Goal: Task Accomplishment & Management: Complete application form

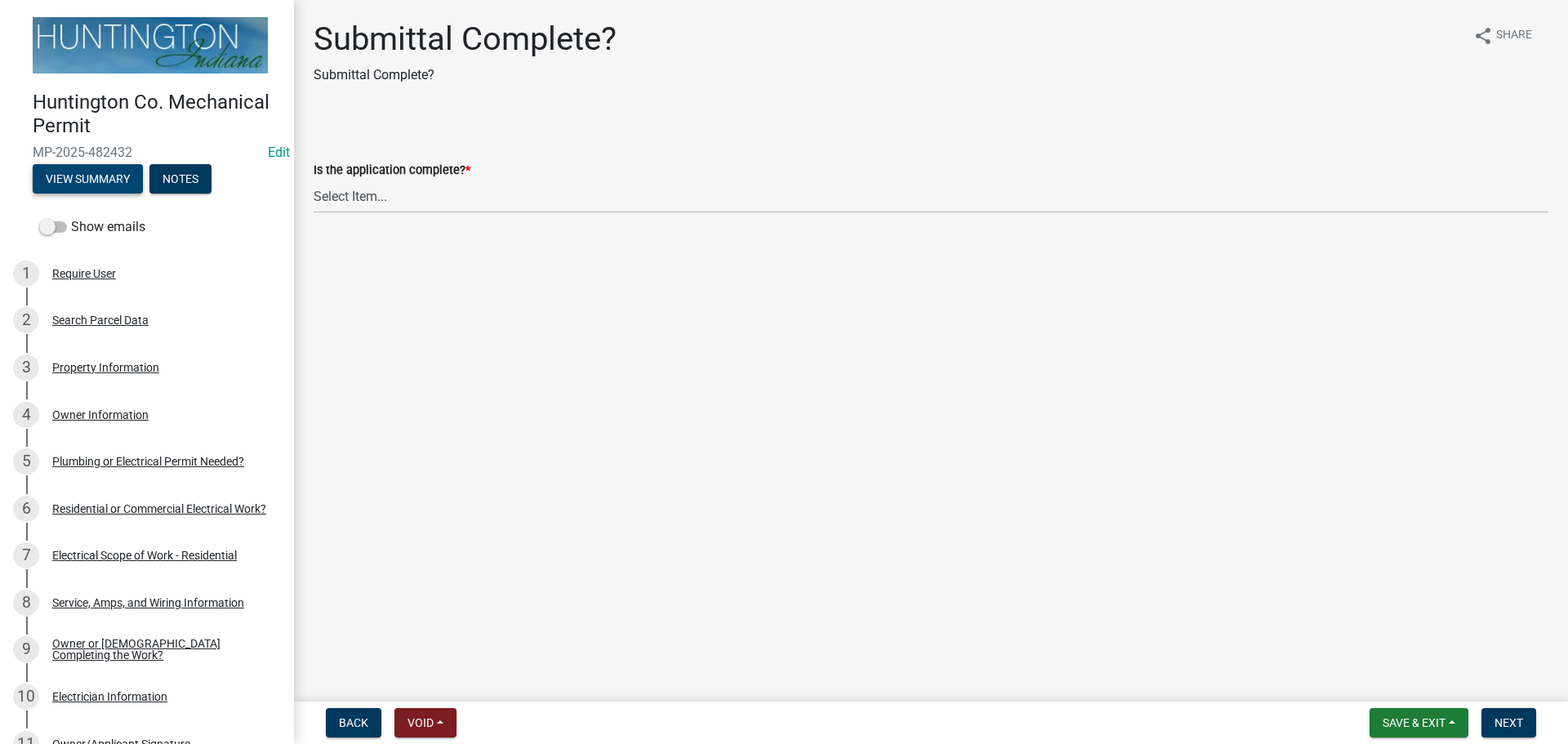
click at [89, 179] on button "View Summary" at bounding box center [88, 179] width 110 height 30
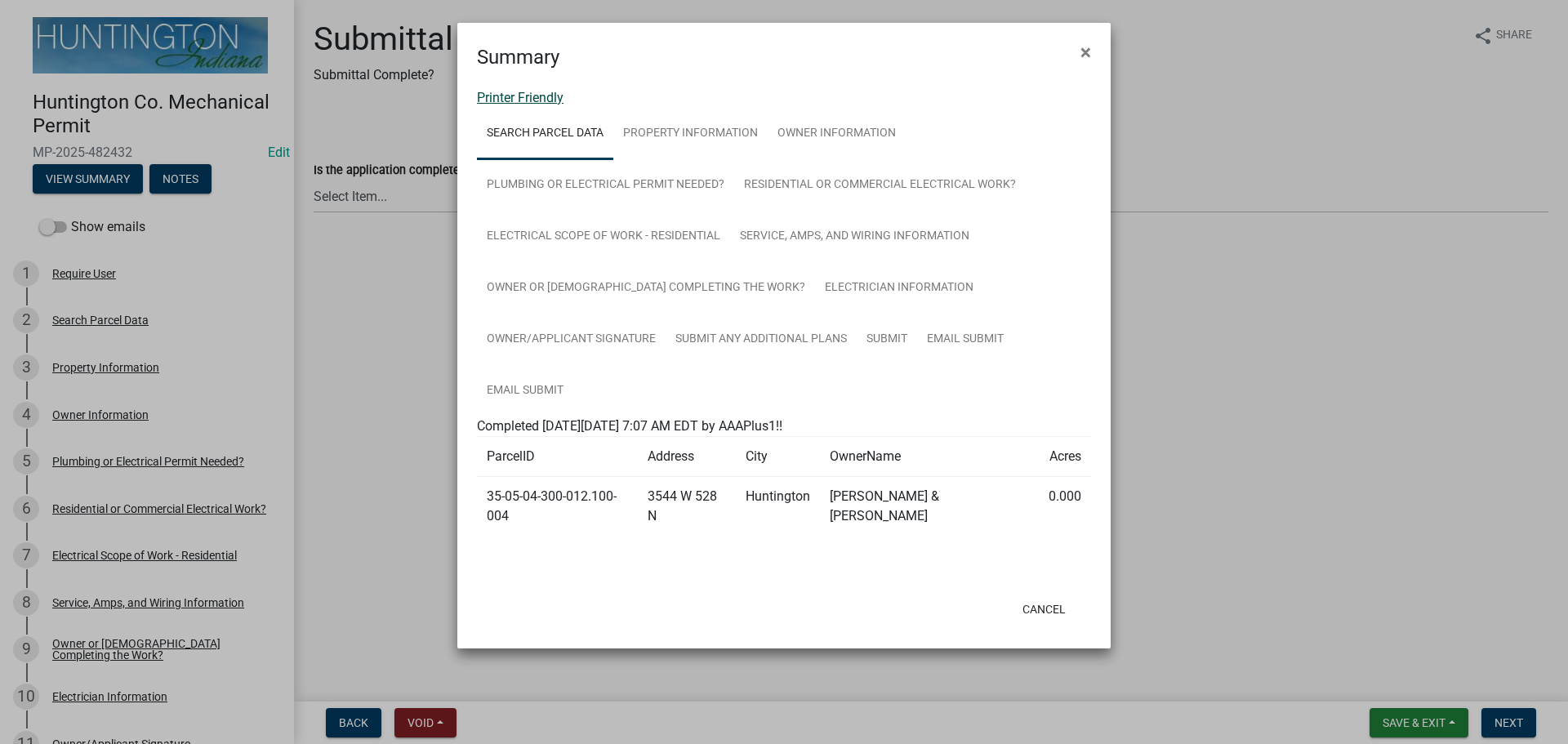
click at [516, 93] on link "Printer Friendly" at bounding box center [520, 97] width 86 height 16
click at [1088, 53] on span "×" at bounding box center [1086, 53] width 11 height 23
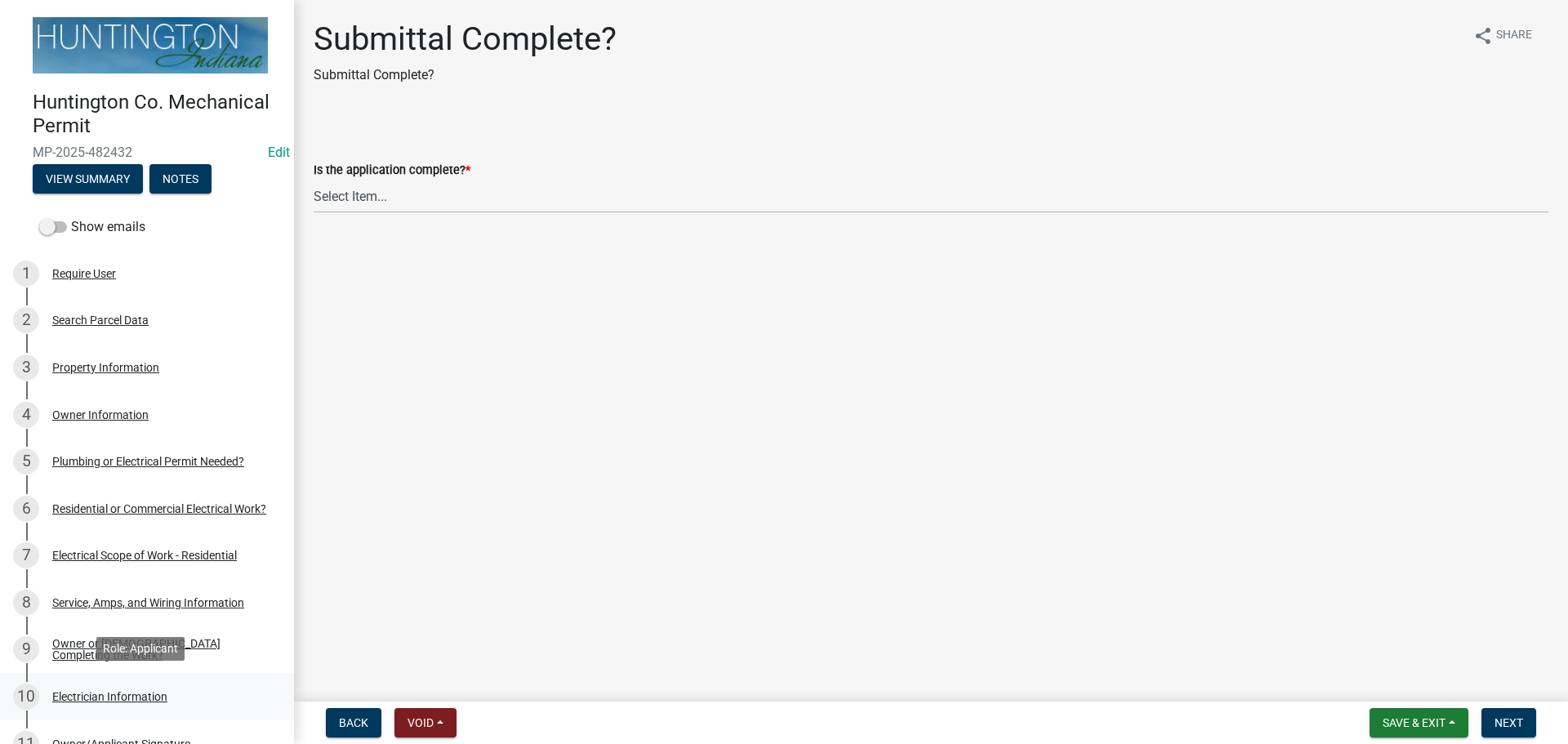
click at [95, 694] on div "Electrician Information" at bounding box center [110, 696] width 115 height 11
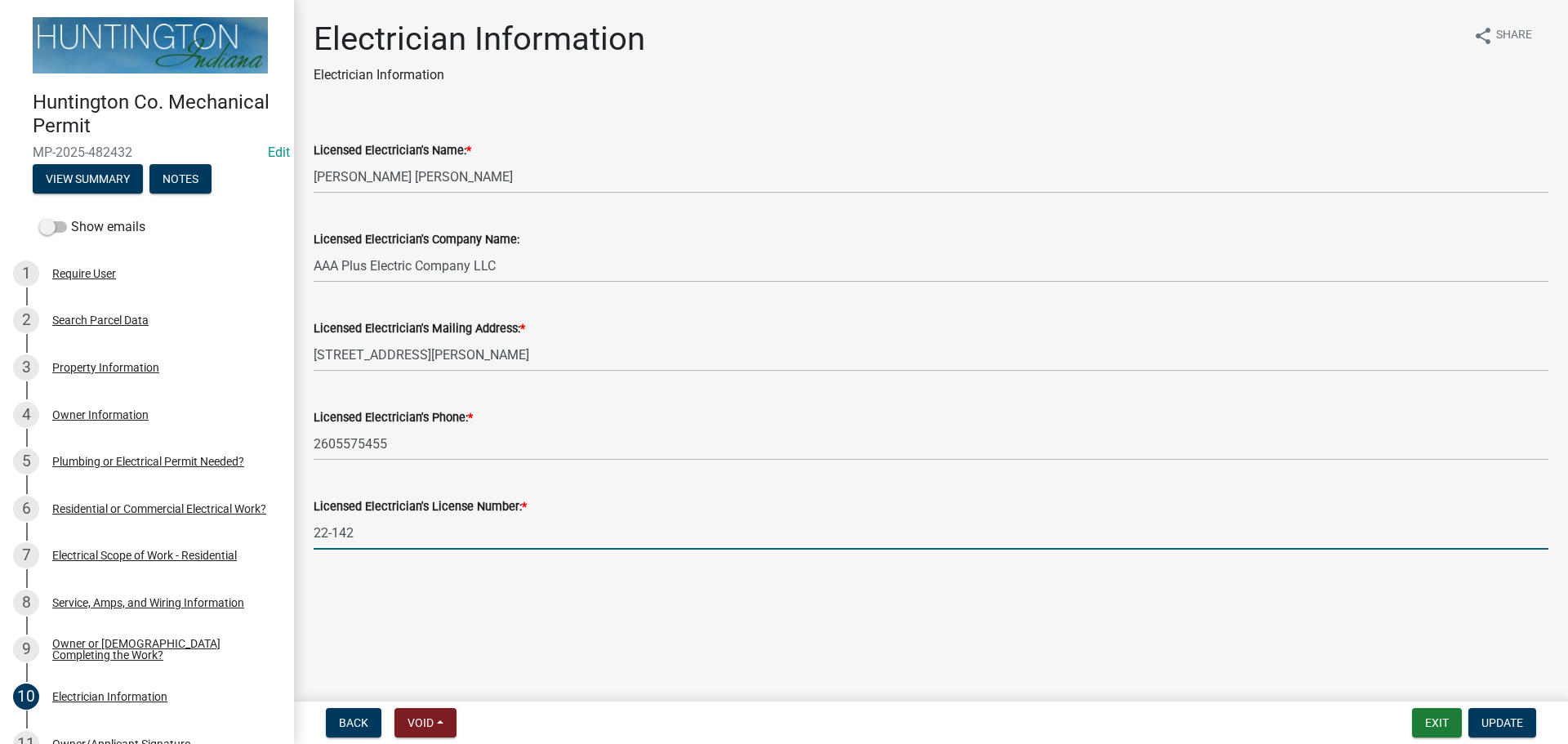
drag, startPoint x: 372, startPoint y: 540, endPoint x: 296, endPoint y: 546, distance: 76.2
click at [296, 546] on div "Electrician Information Electrician Information share Share Licensed Electricia…" at bounding box center [931, 298] width 1274 height 558
type input "25-029"
click at [1516, 724] on span "Update" at bounding box center [1502, 723] width 42 height 13
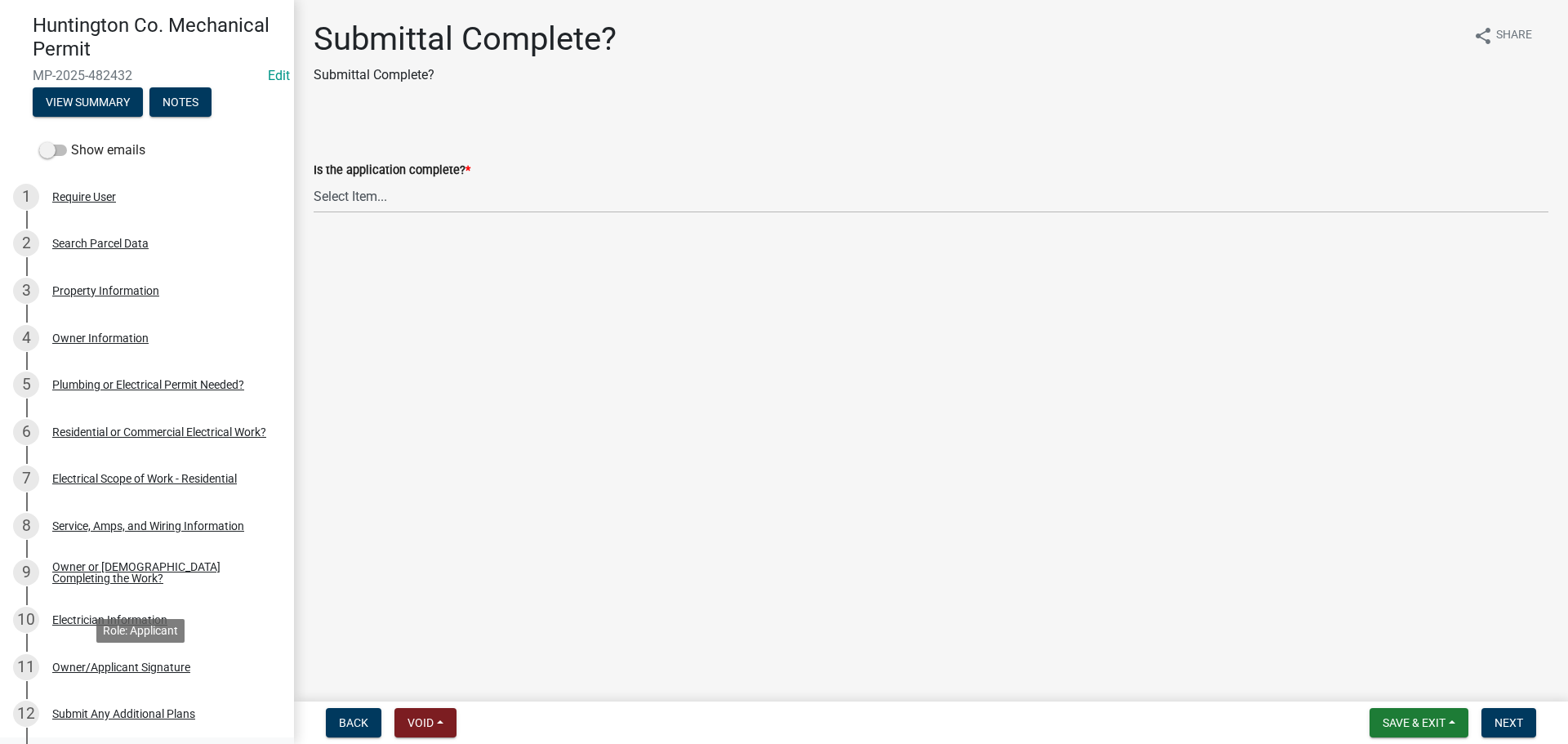
scroll to position [34, 0]
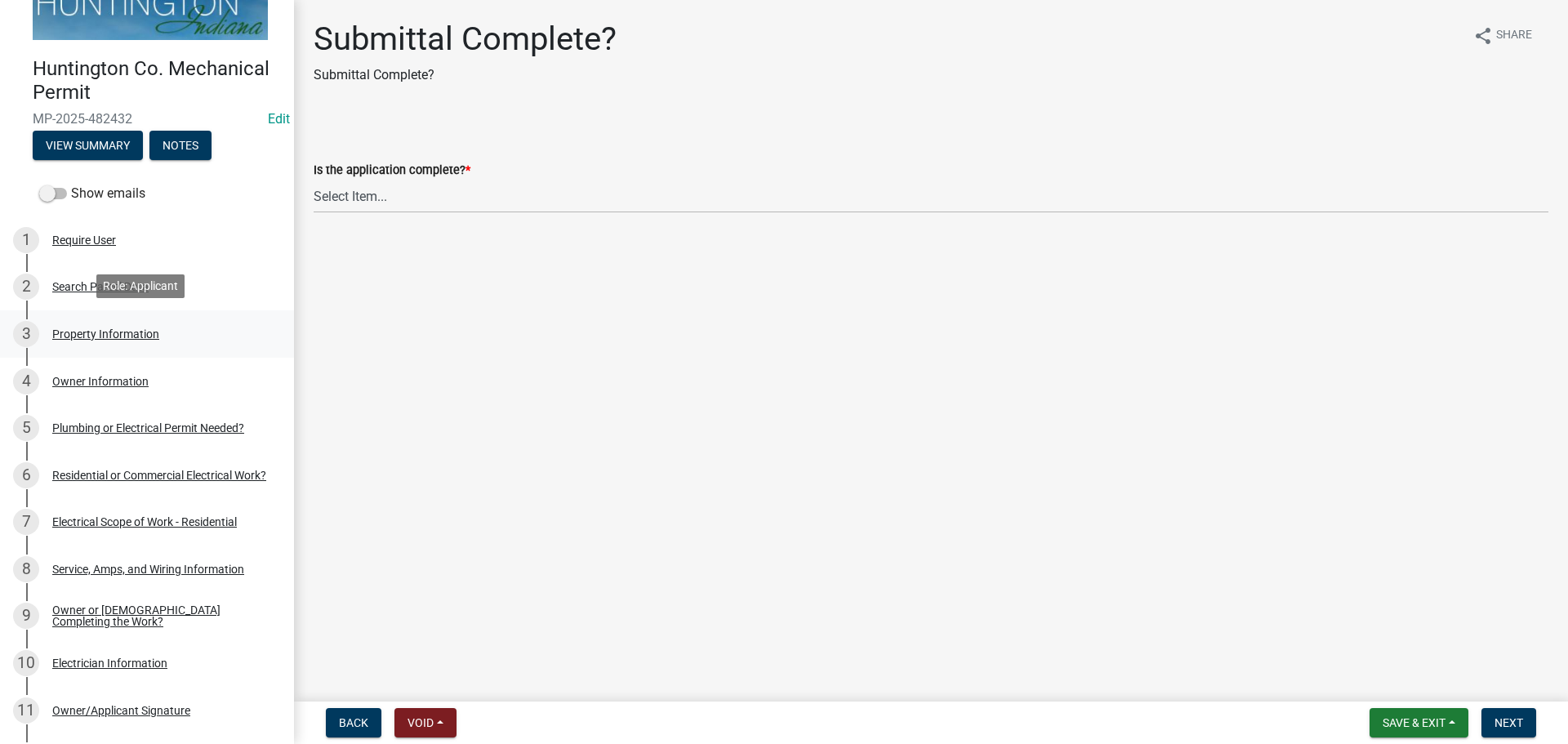
click at [69, 344] on div "3 Property Information" at bounding box center [140, 334] width 255 height 26
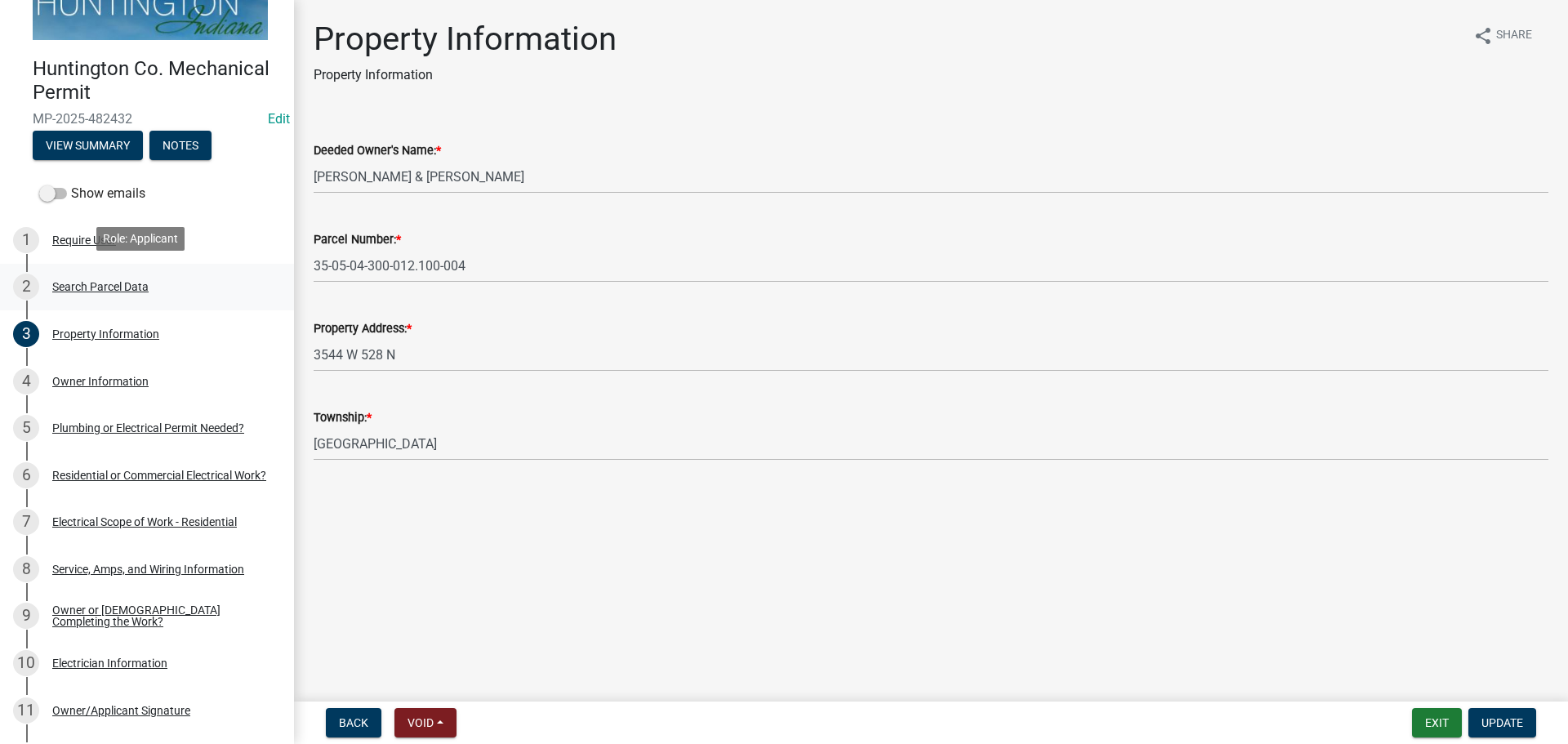
click at [74, 285] on div "Search Parcel Data" at bounding box center [100, 287] width 96 height 11
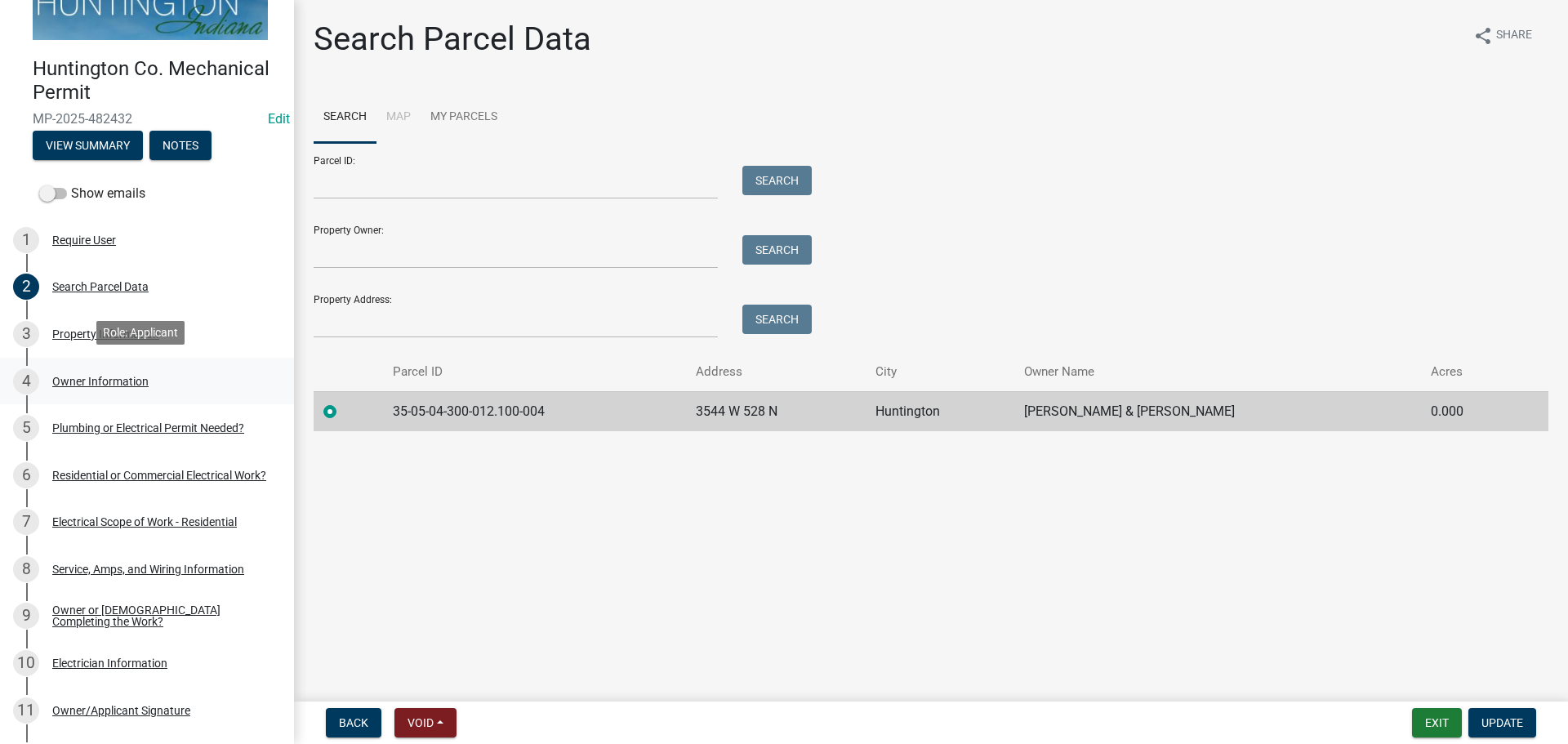
click at [85, 369] on div "4 Owner Information" at bounding box center [140, 382] width 255 height 26
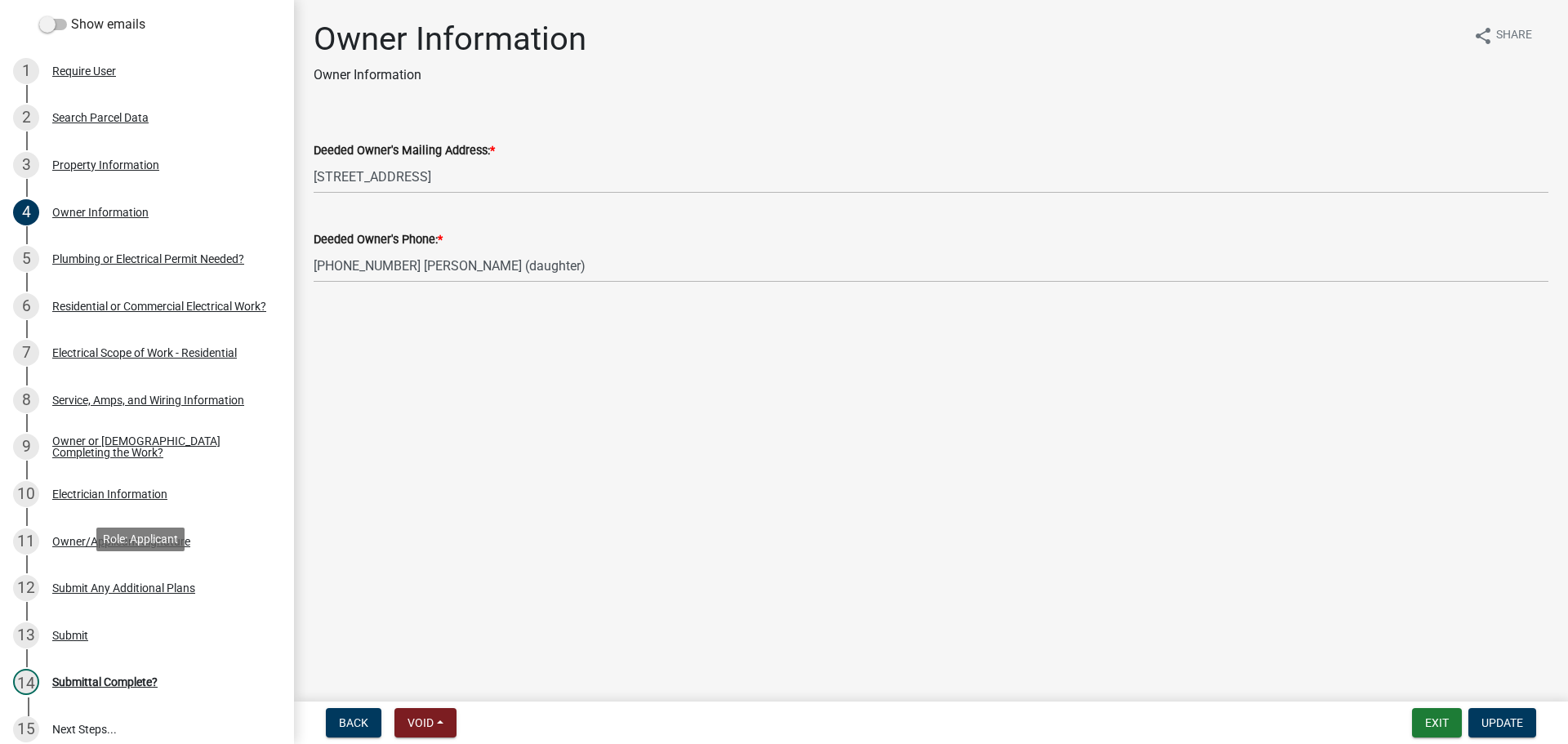
scroll to position [361, 0]
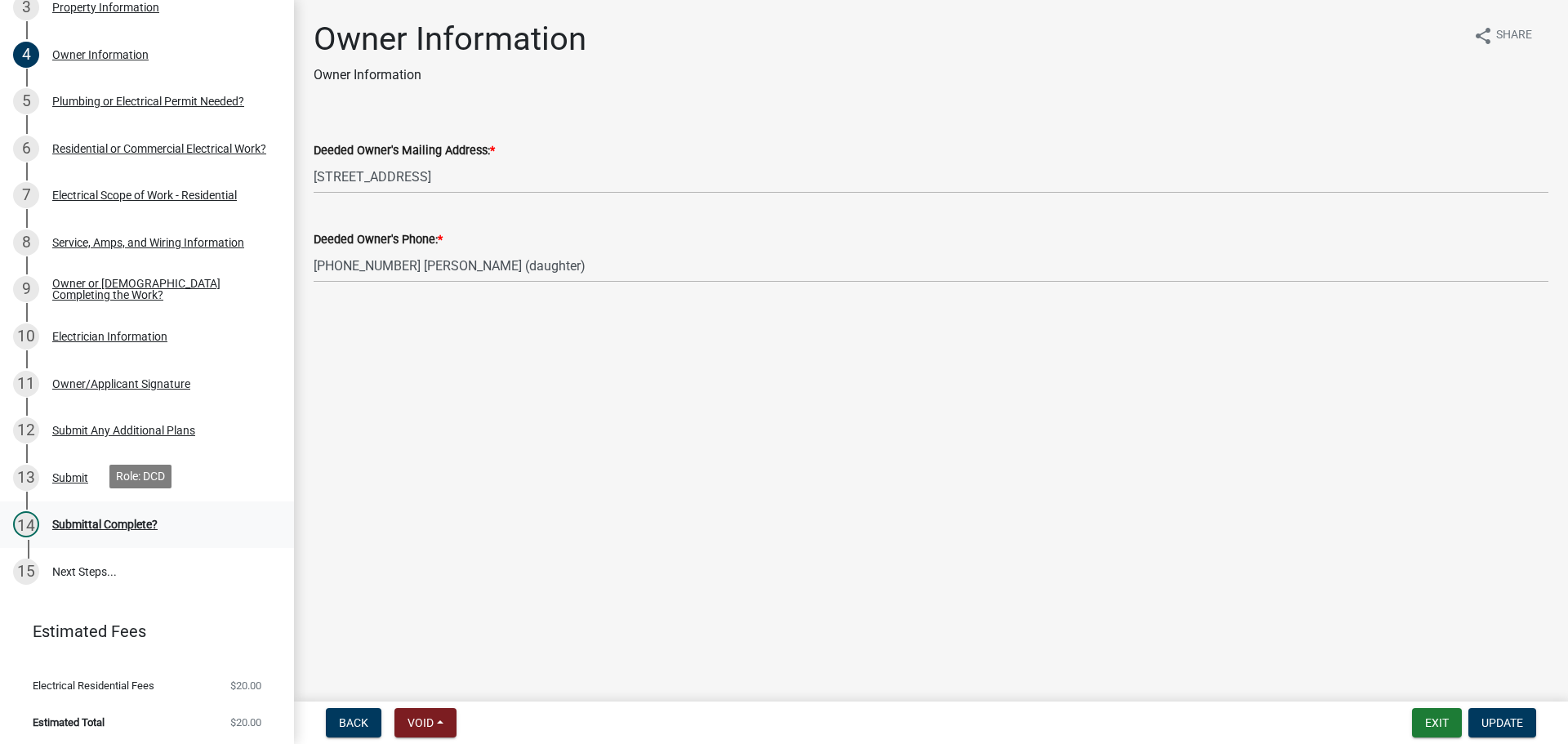
click at [92, 513] on div "14 Submittal Complete?" at bounding box center [140, 525] width 255 height 26
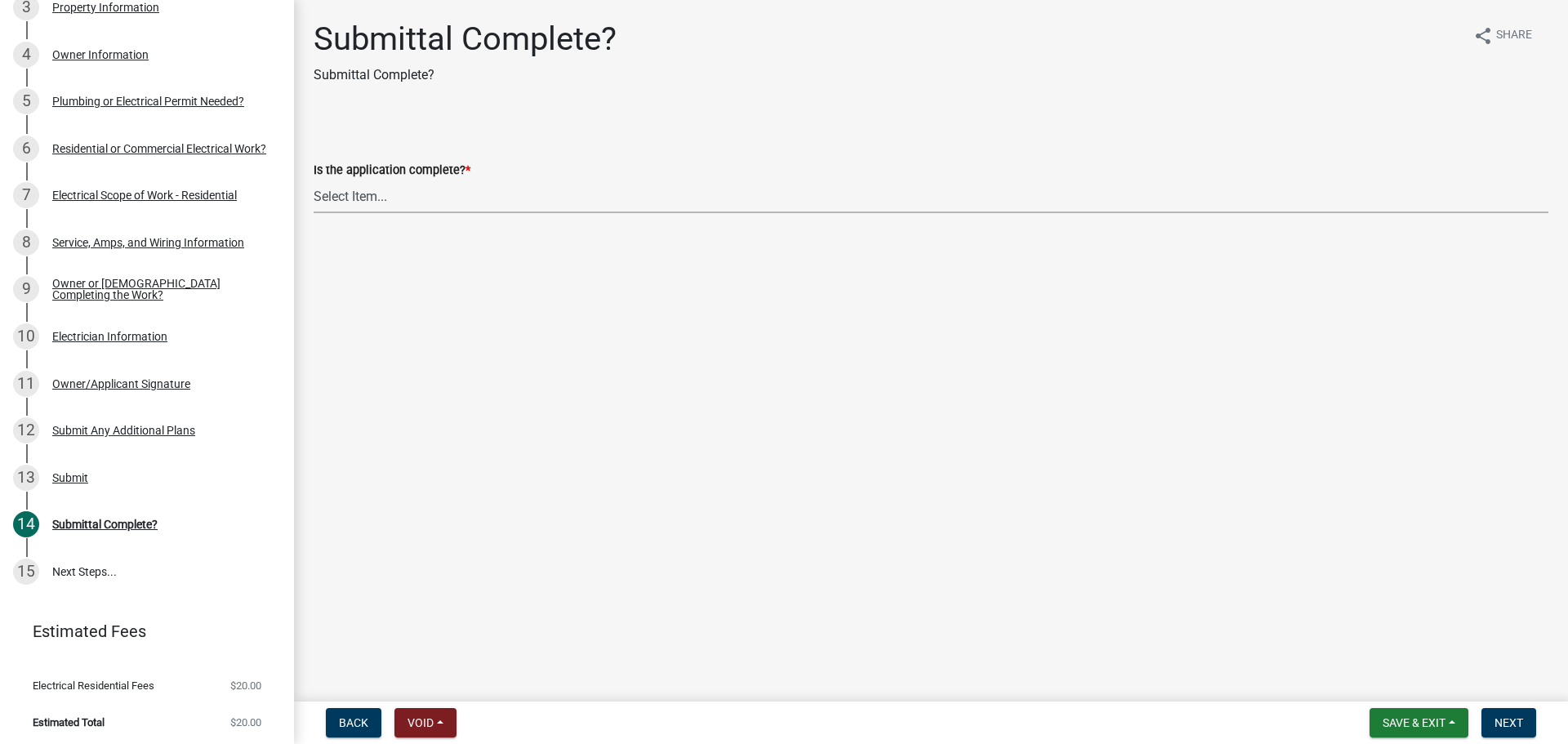
click at [385, 196] on select "Select Item... Yes No" at bounding box center [931, 196] width 1235 height 34
click at [314, 180] on select "Select Item... Yes No" at bounding box center [931, 196] width 1235 height 34
select select "1782a9c7-7323-4da6-ac5b-f89a69a3d723"
click at [1500, 714] on button "Next" at bounding box center [1509, 723] width 55 height 30
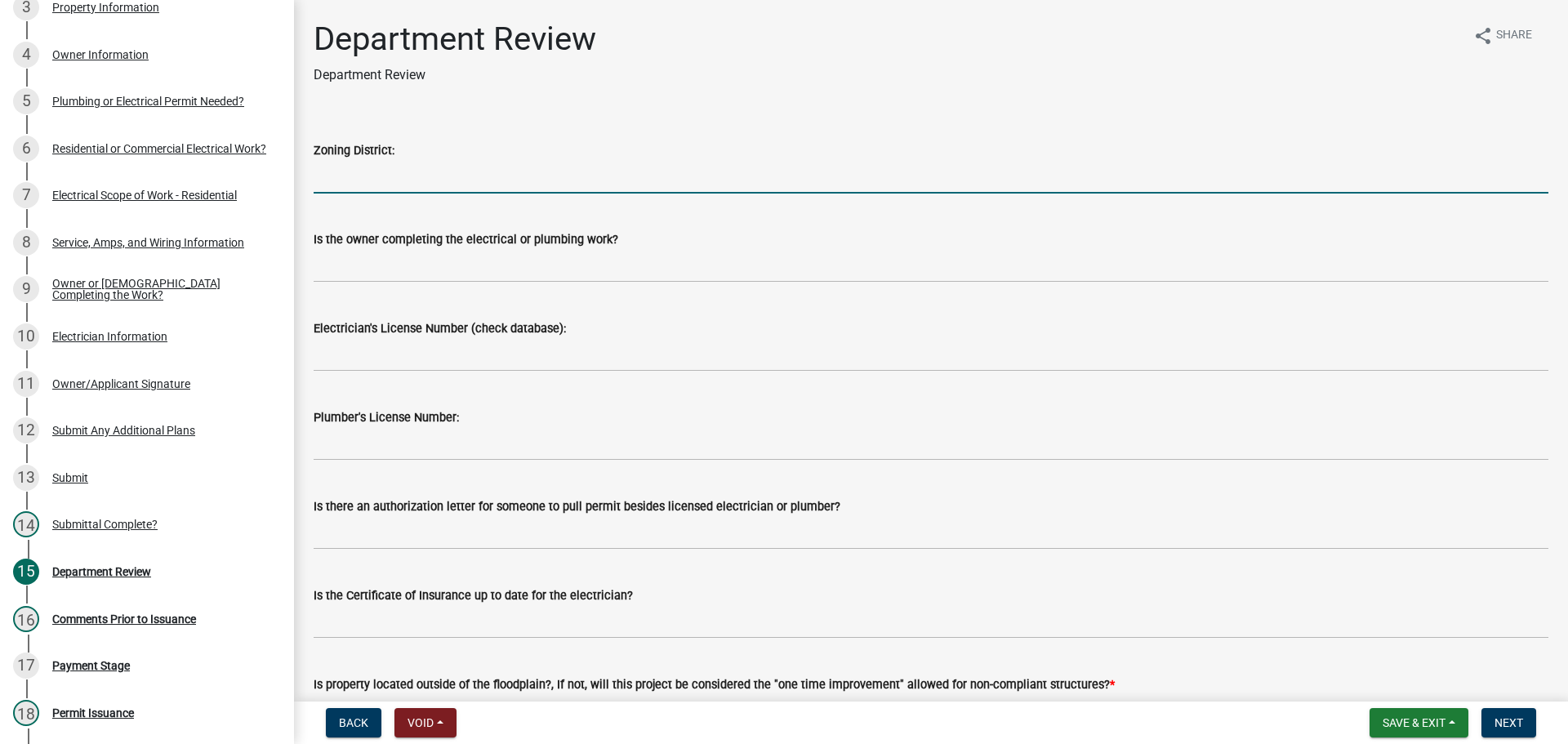
click at [419, 187] on input "Zoning District:" at bounding box center [931, 177] width 1235 height 34
type input "R-4"
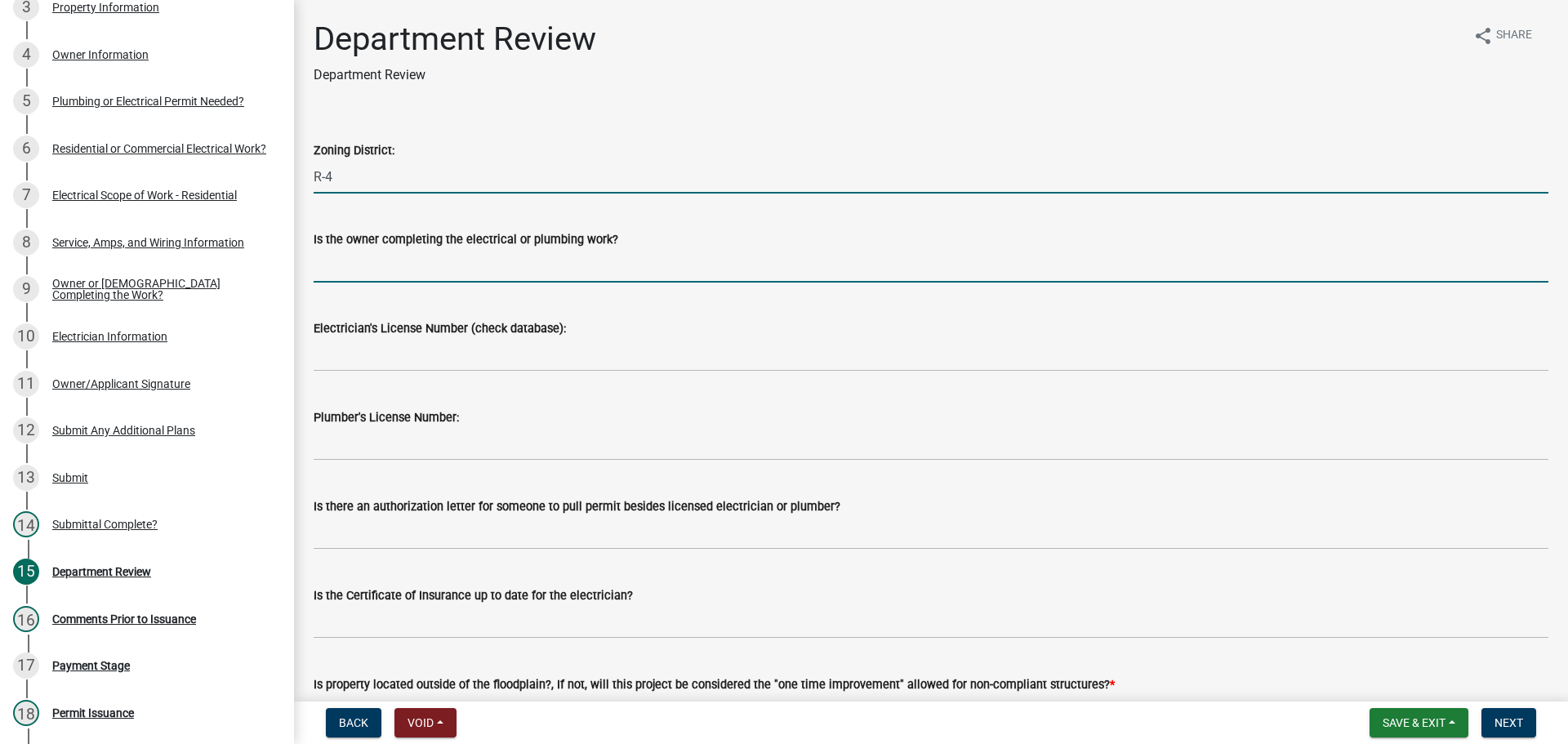
click at [417, 267] on input "Is the owner completing the electrical or plumbing work?" at bounding box center [931, 265] width 1235 height 34
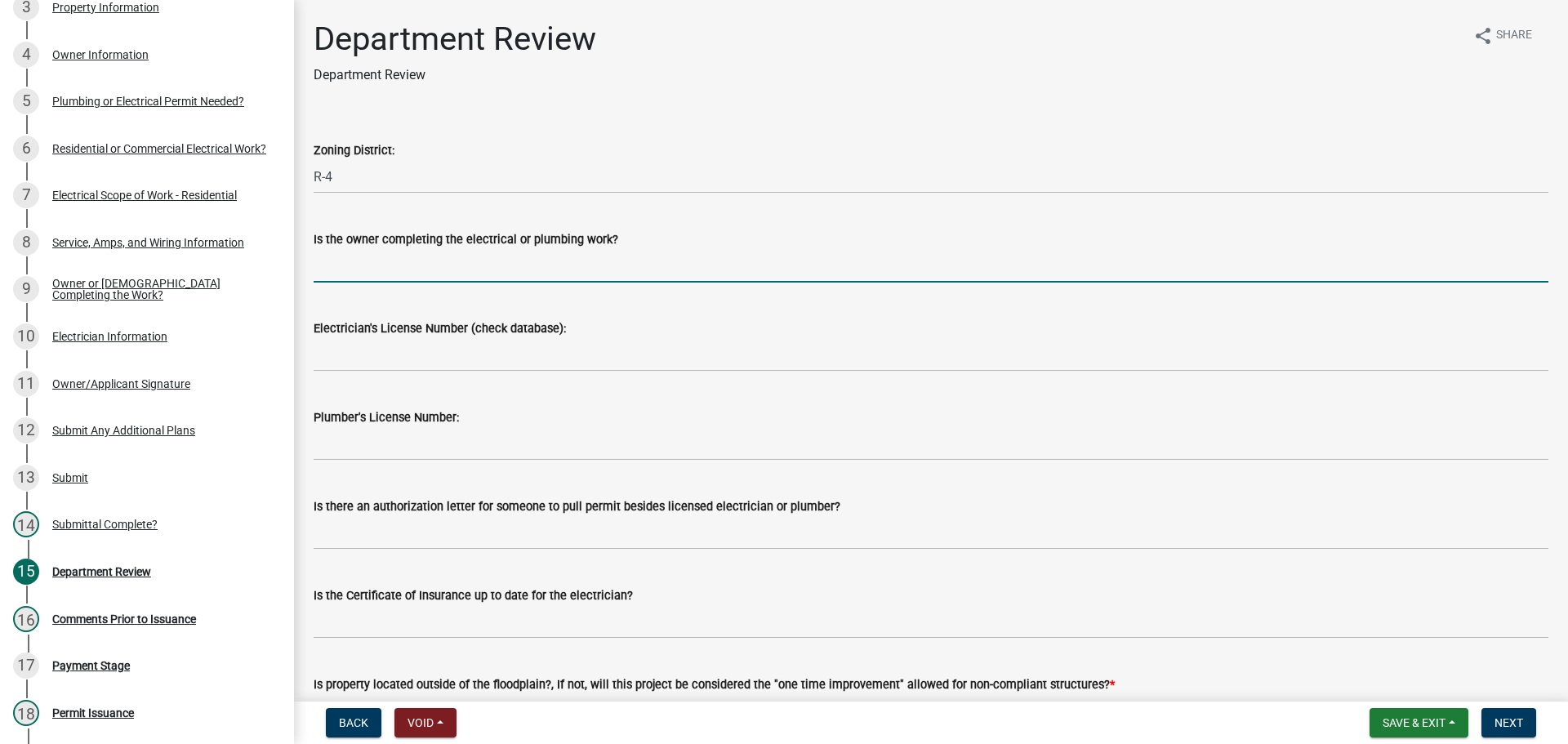
type input "no"
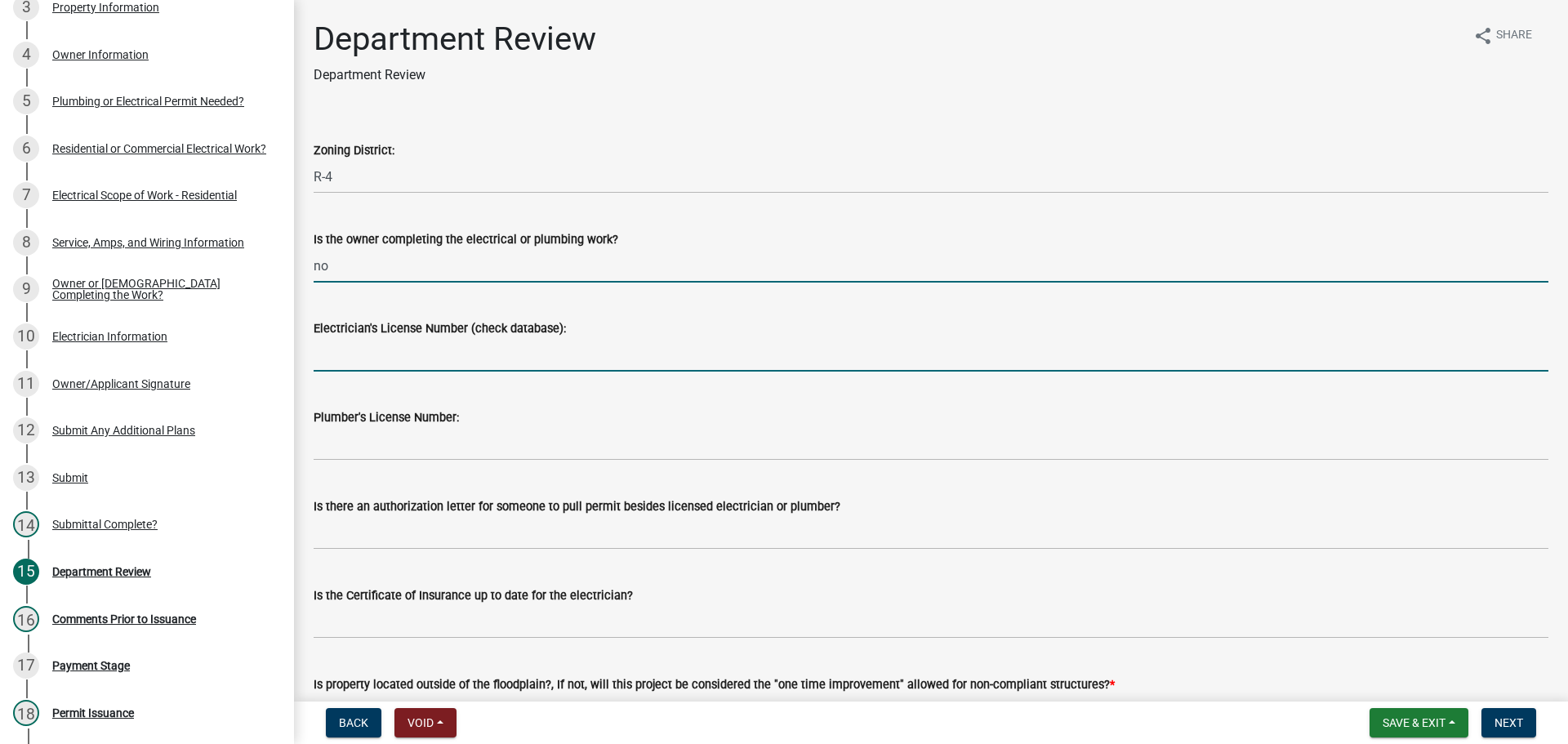
click at [367, 361] on input "Electrician's License Number (check database):" at bounding box center [931, 355] width 1235 height 34
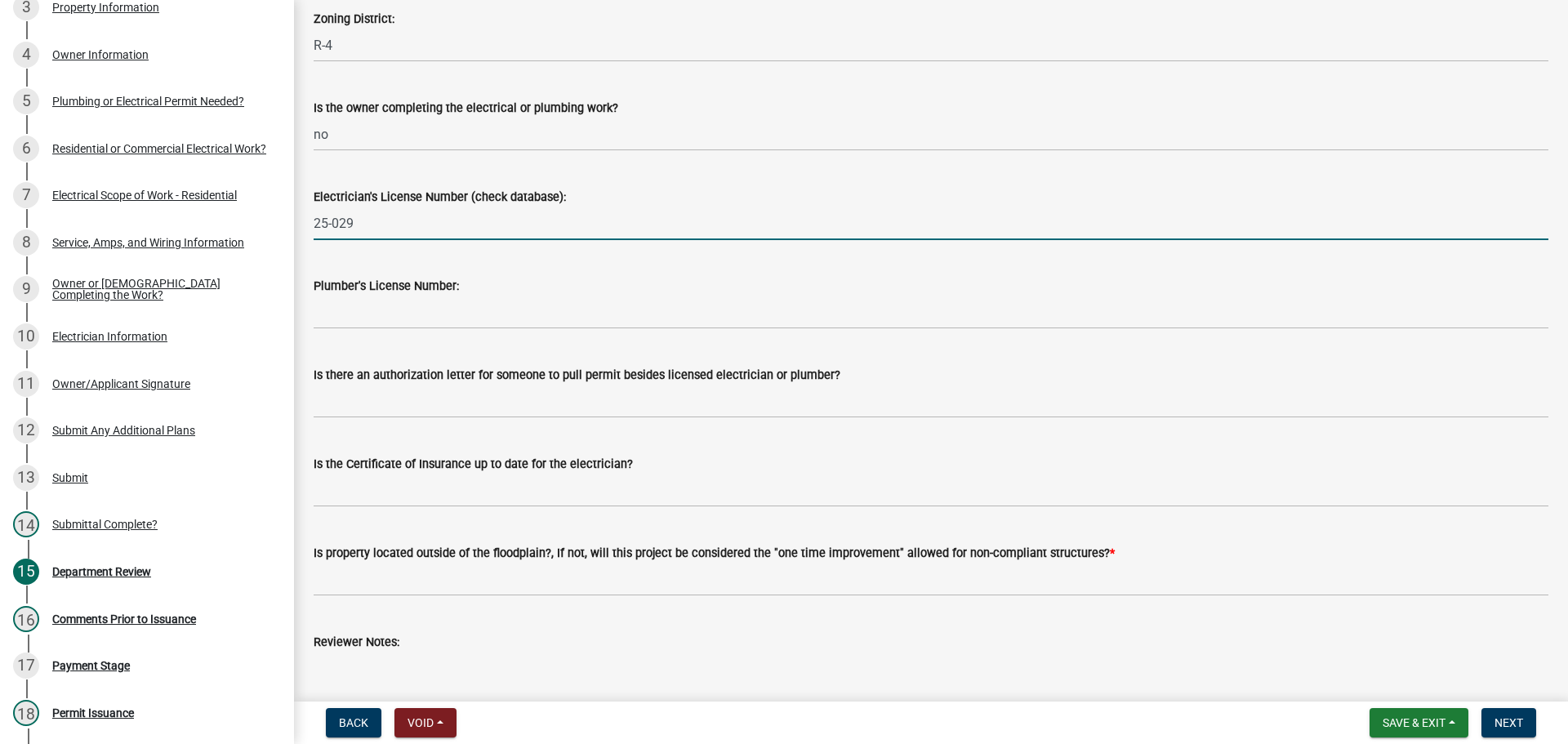
scroll to position [245, 0]
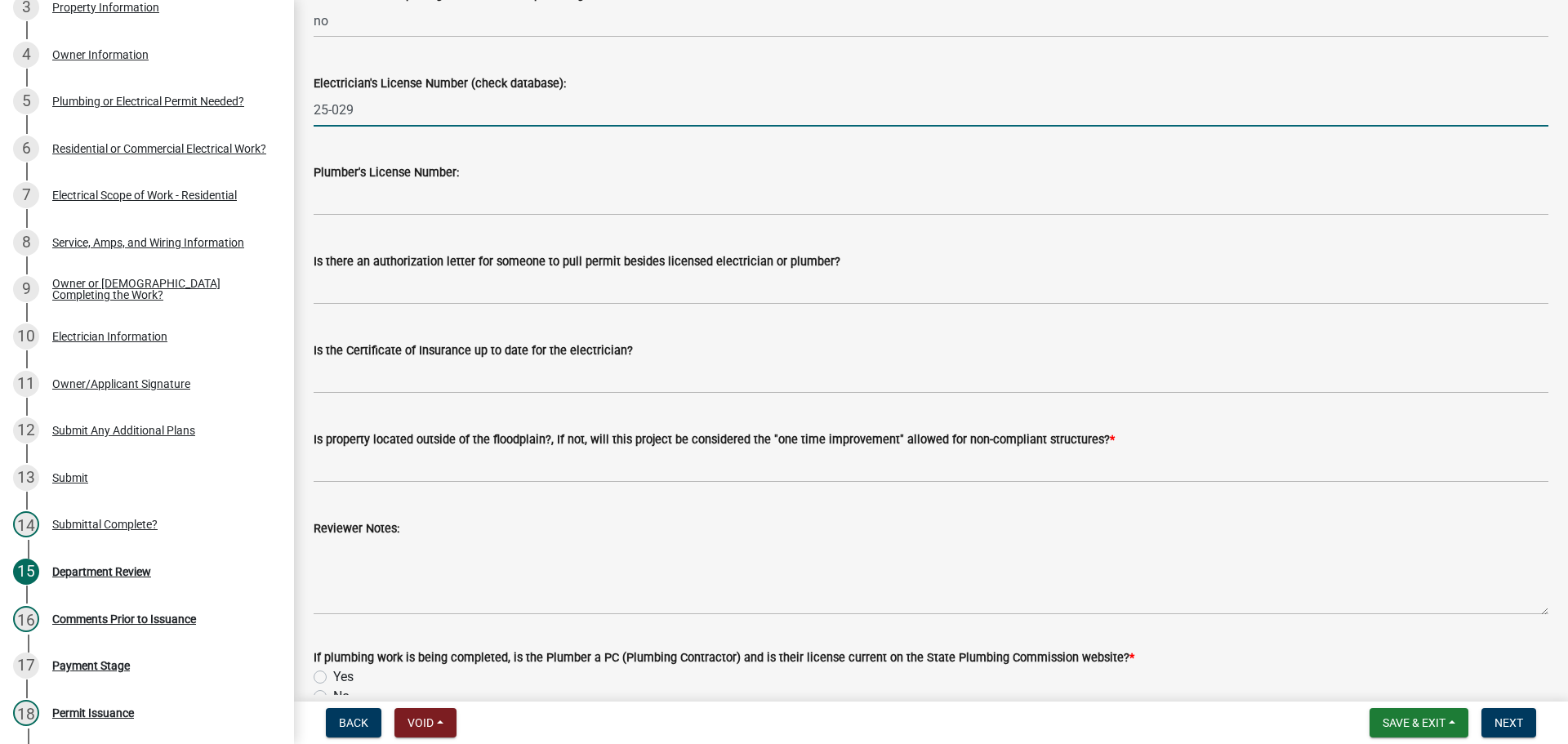
type input "25-029"
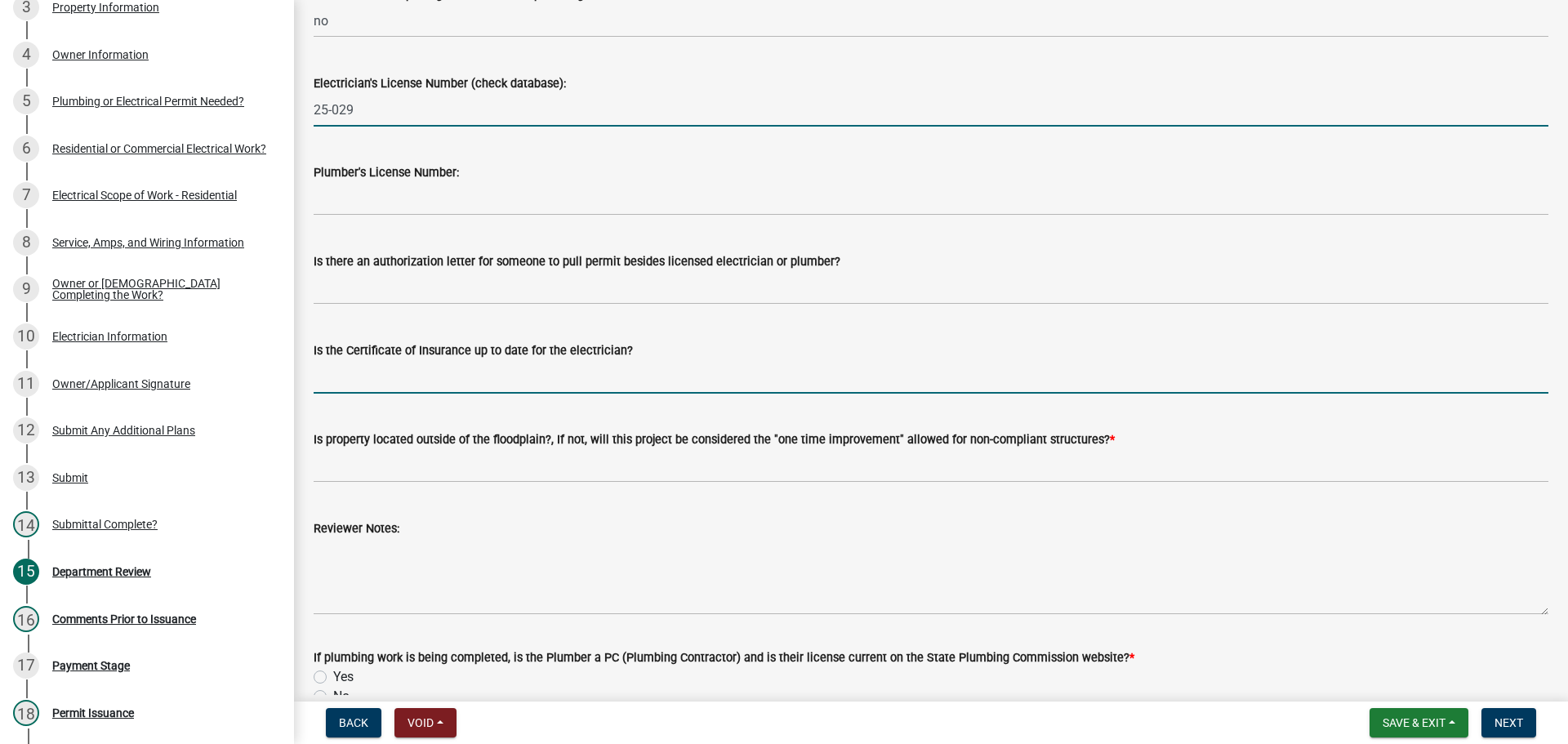
click at [346, 374] on input "Is the Certificate of Insurance up to date for the electrician?" at bounding box center [931, 377] width 1235 height 34
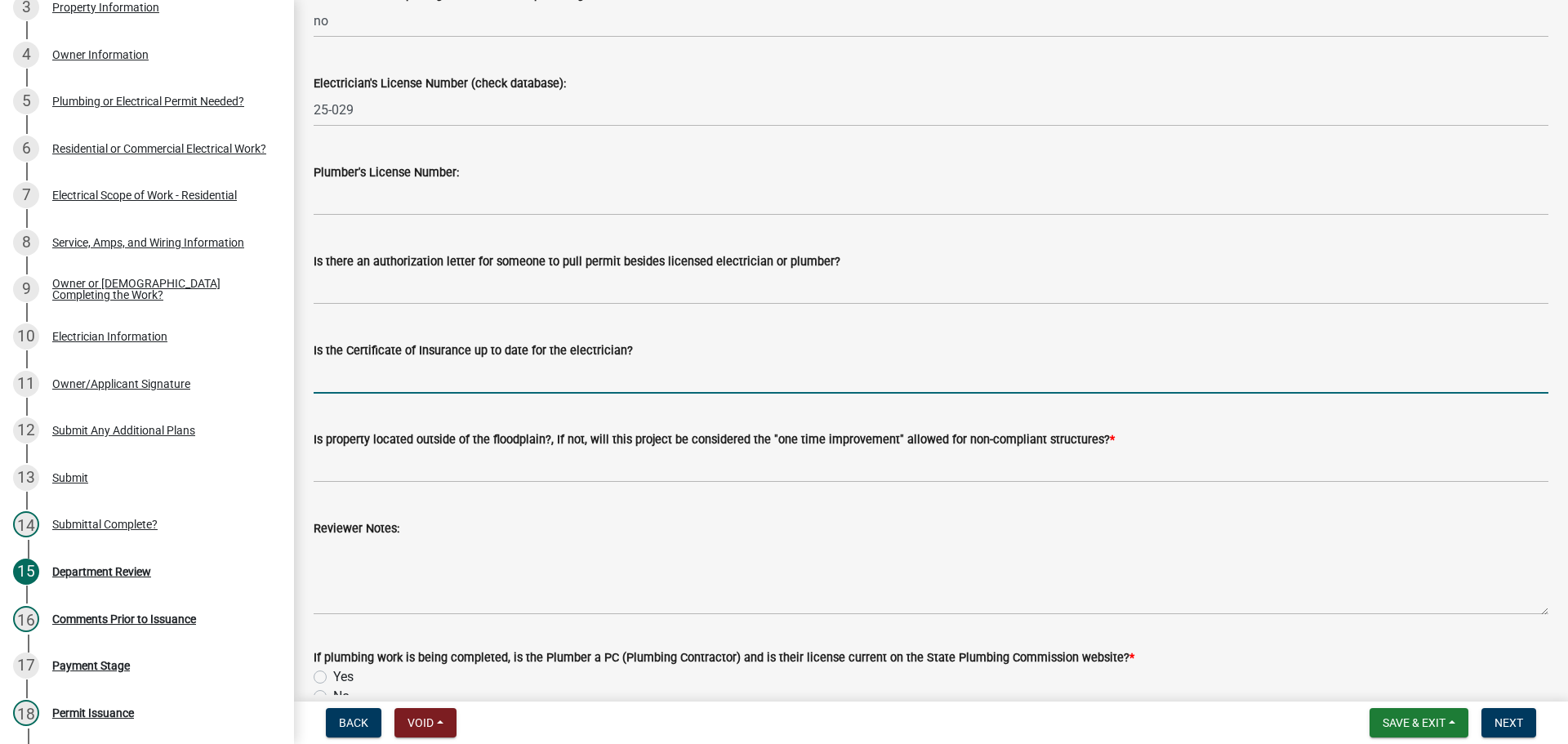
type input "yes"
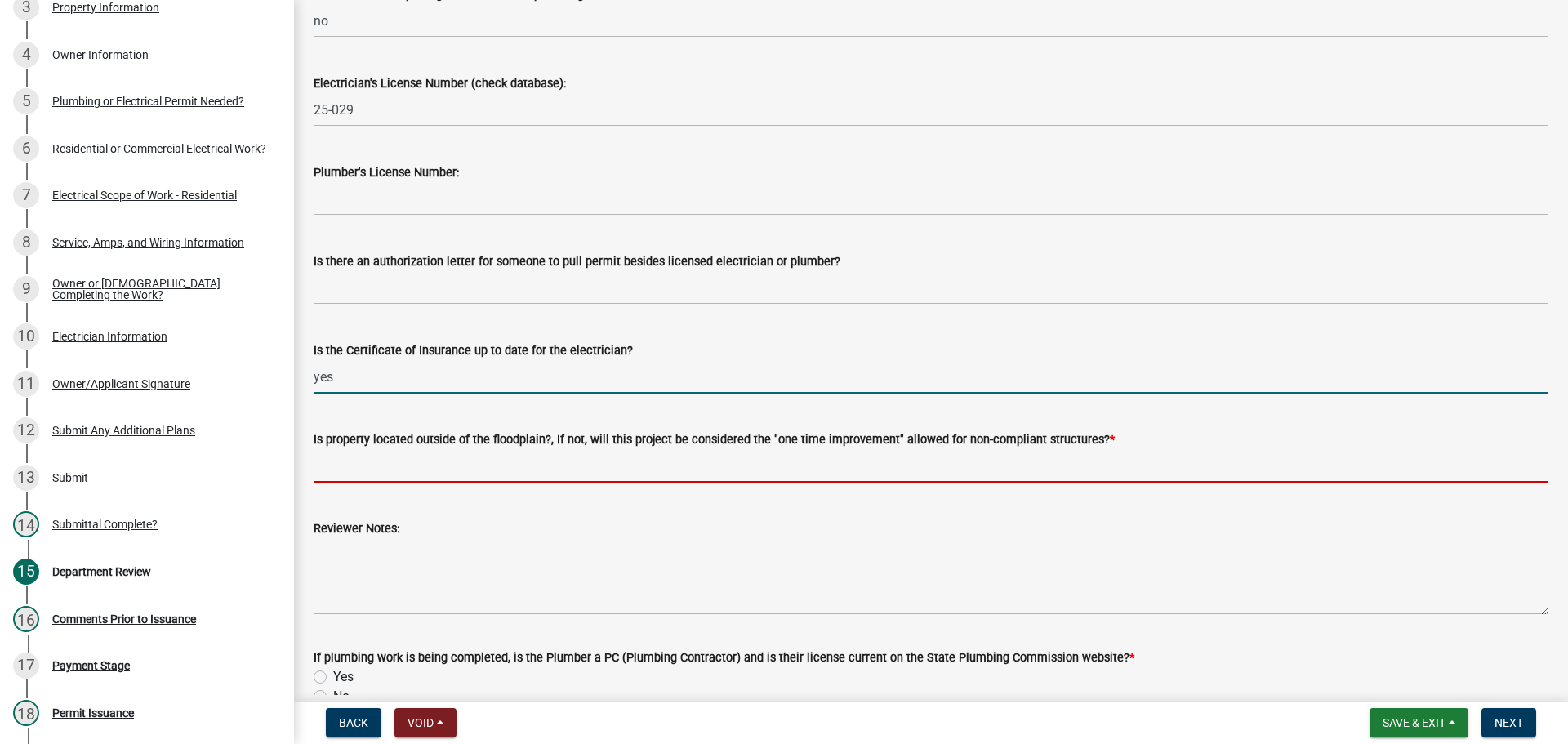
click at [407, 455] on input "Is property located outside of the floodplain?, If not, will this project be co…" at bounding box center [931, 466] width 1235 height 34
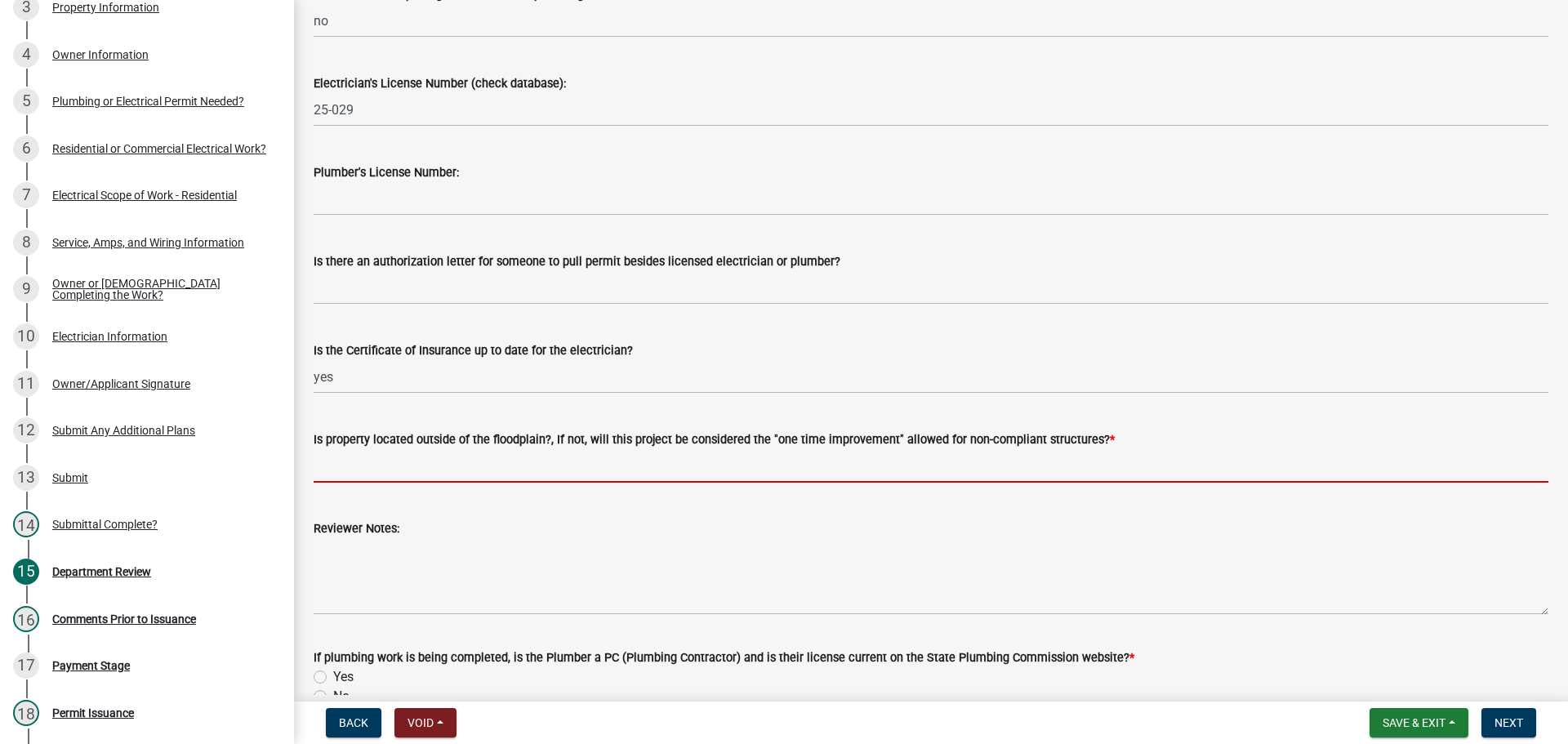
type input "yes"
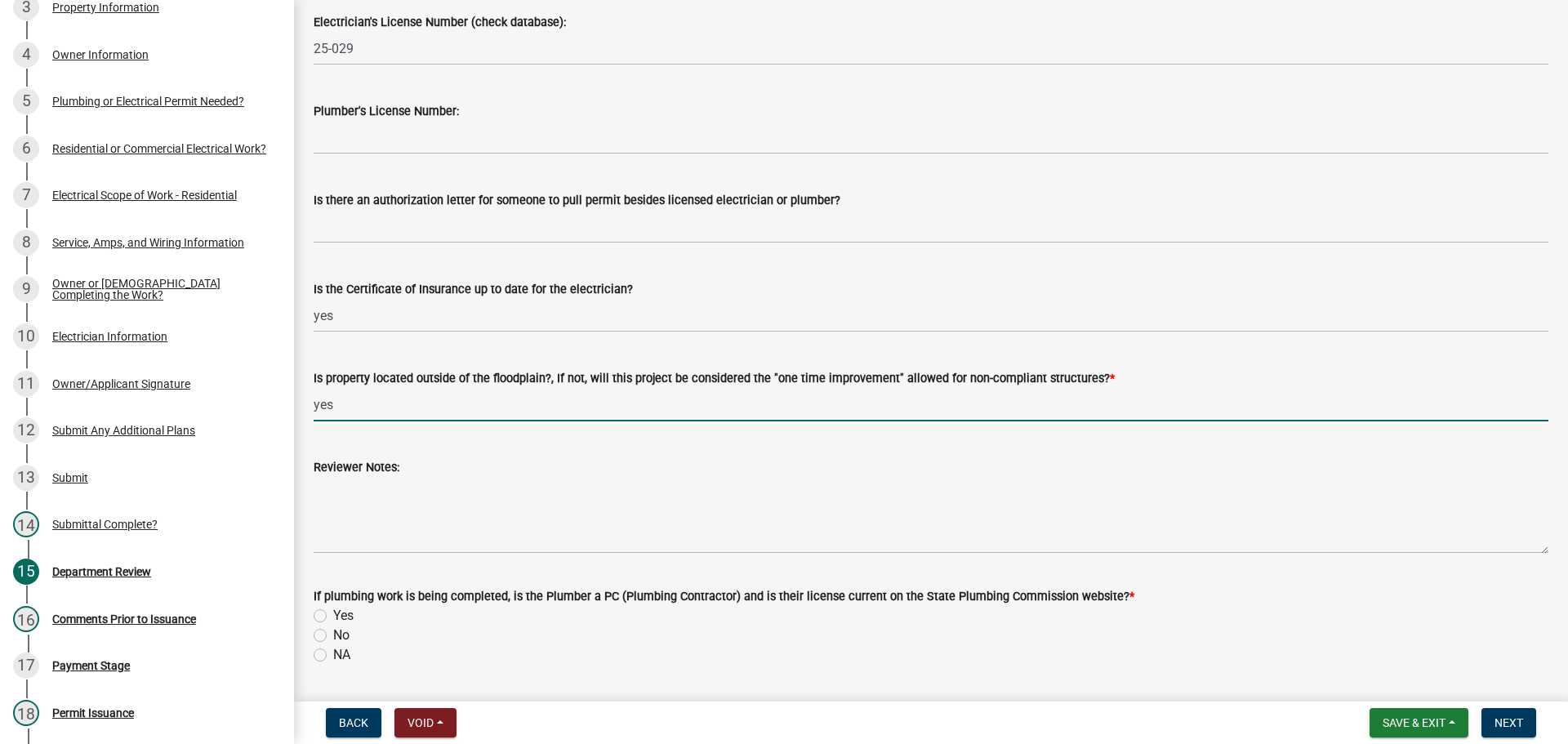
scroll to position [355, 0]
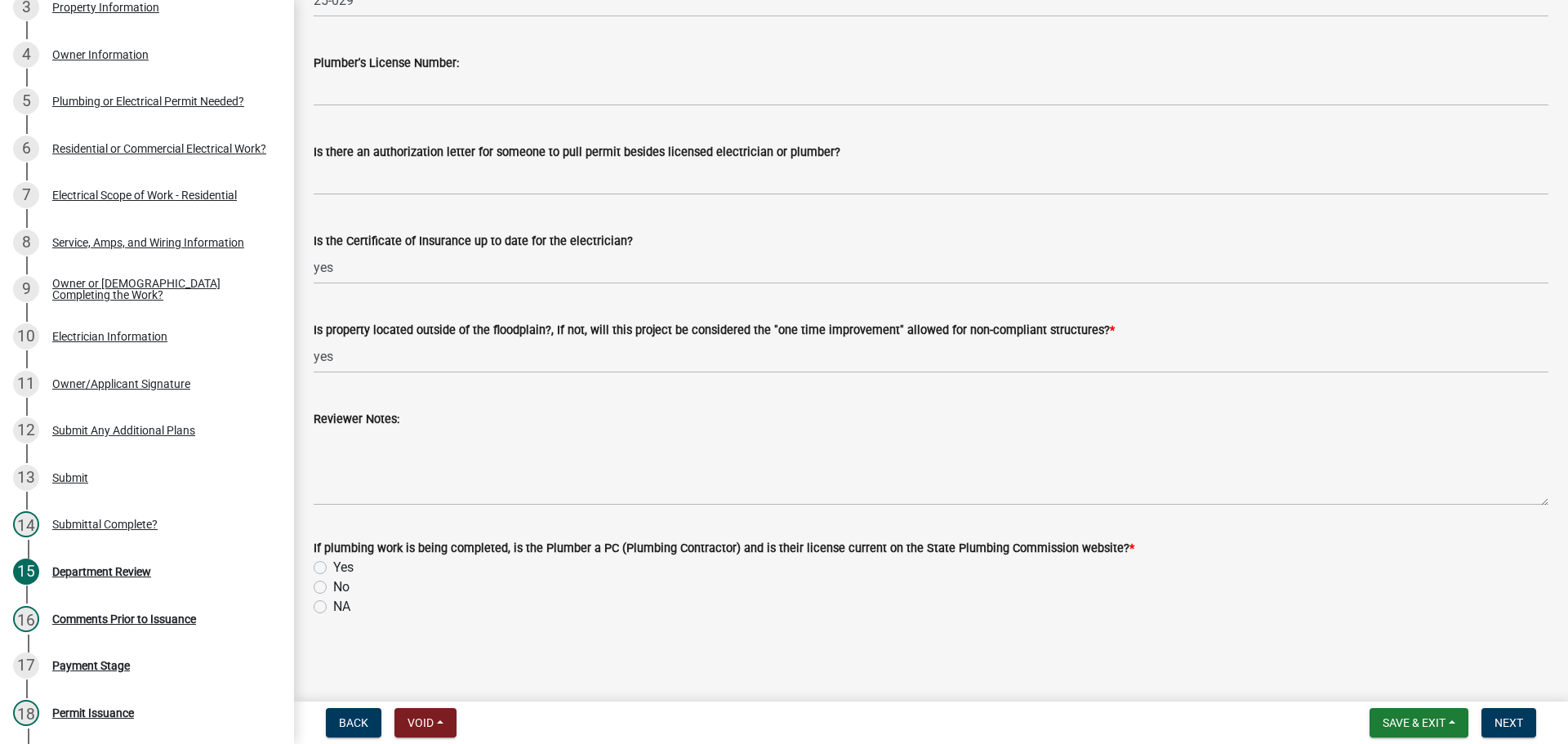
click at [333, 604] on label "NA" at bounding box center [342, 607] width 17 height 20
click at [333, 604] on input "NA" at bounding box center [338, 602] width 11 height 11
radio input "true"
click at [1501, 723] on span "Next" at bounding box center [1509, 723] width 29 height 13
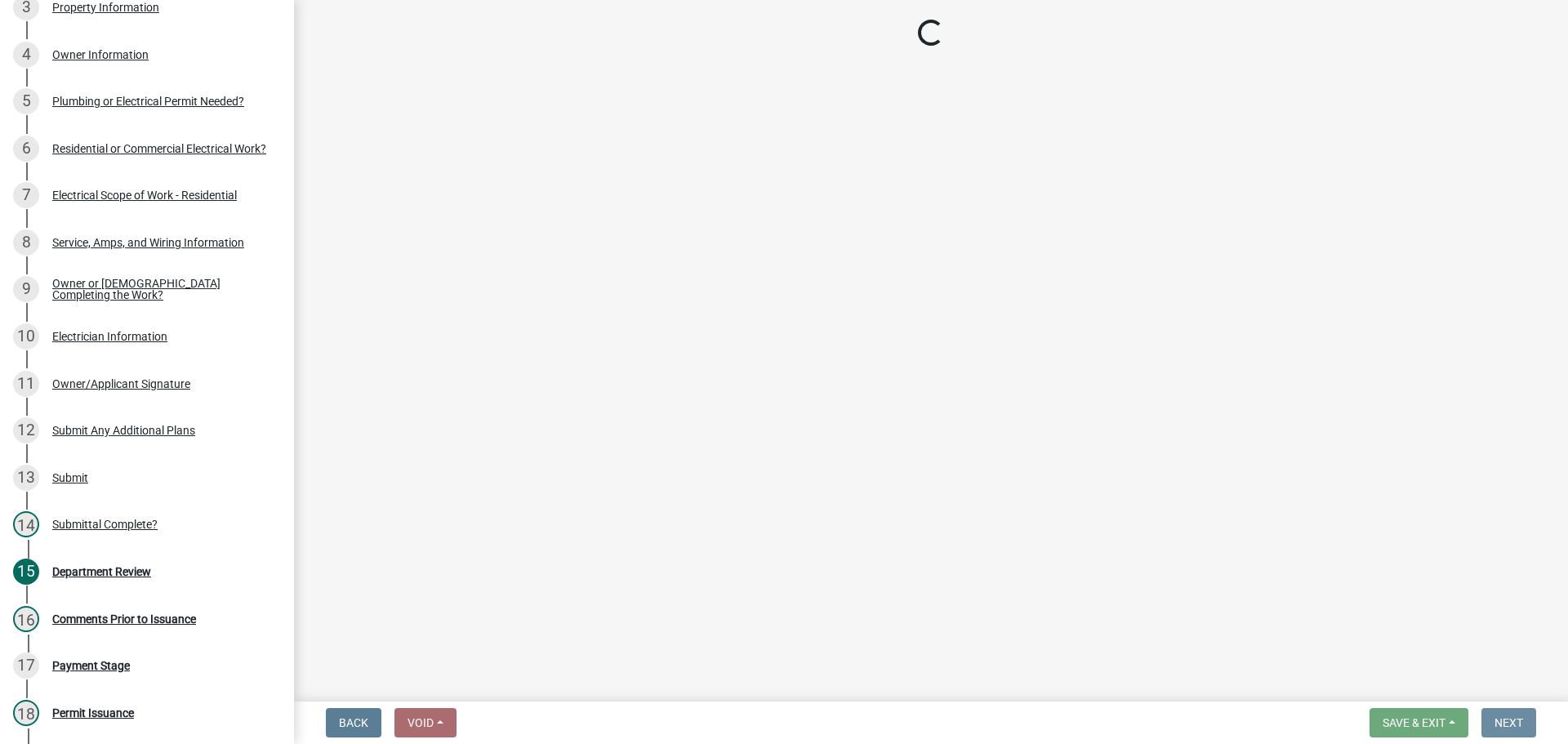
scroll to position [0, 0]
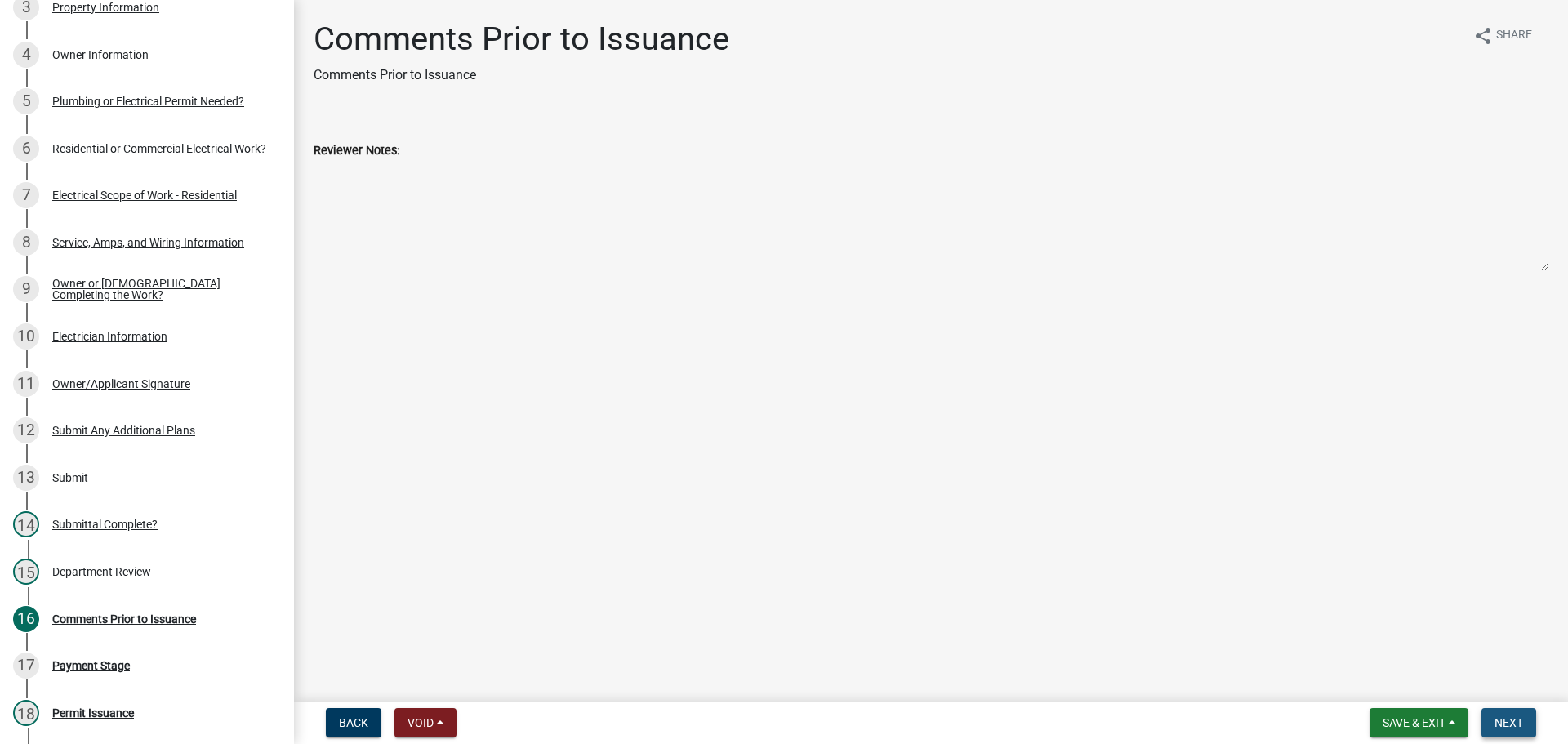
click at [1501, 723] on span "Next" at bounding box center [1509, 723] width 29 height 13
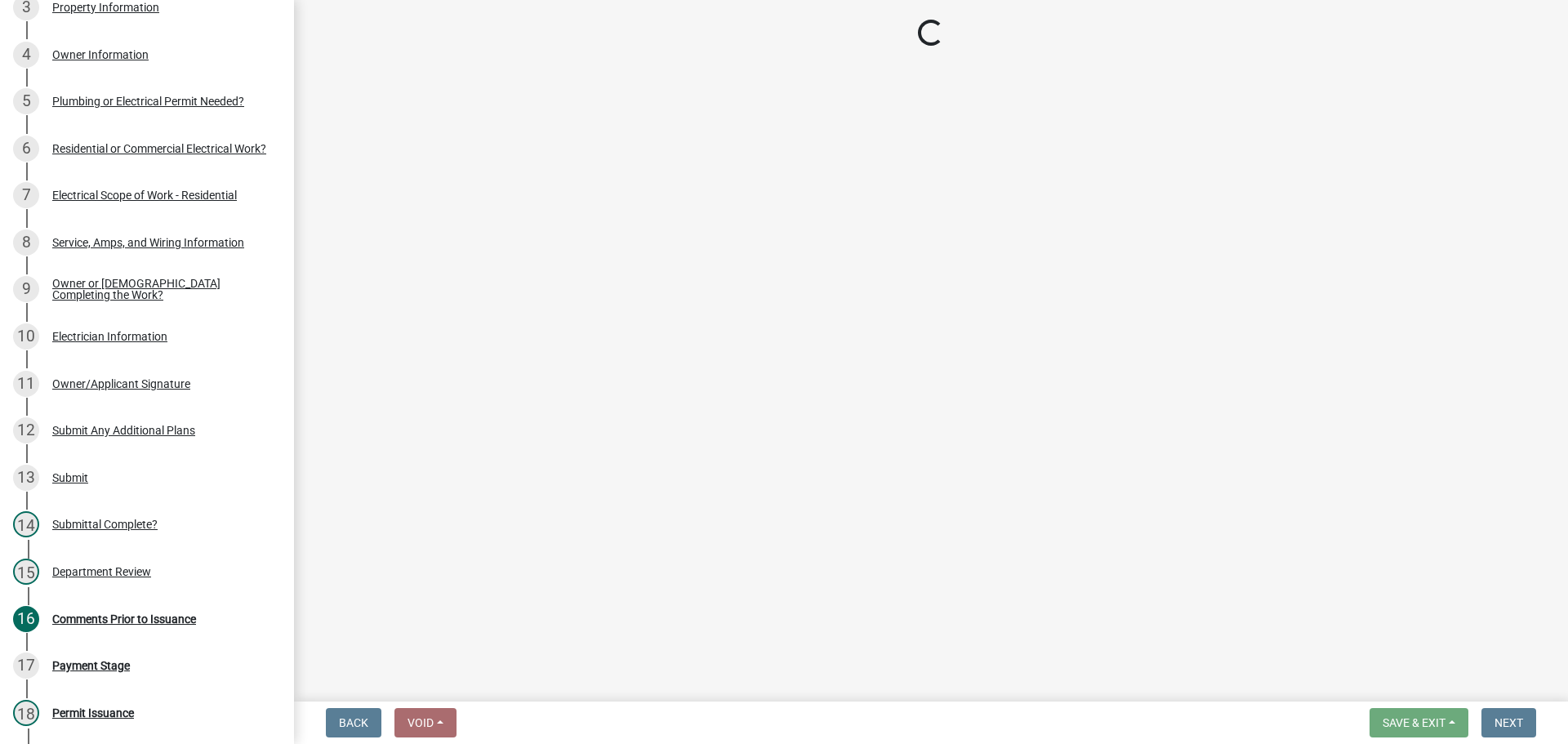
select select "3: 3"
